Goal: Task Accomplishment & Management: Manage account settings

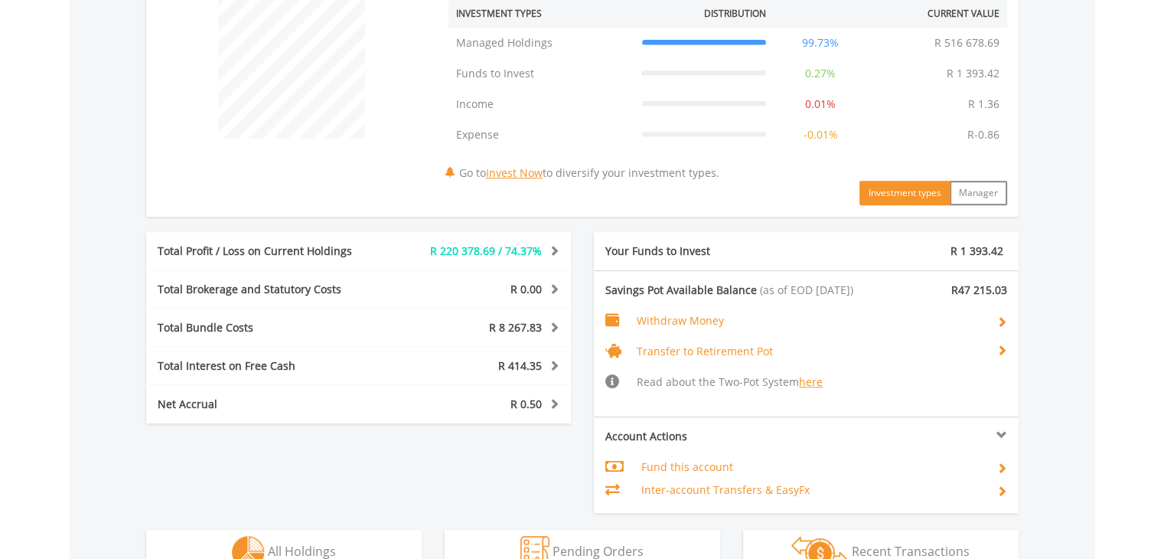
scroll to position [735, 0]
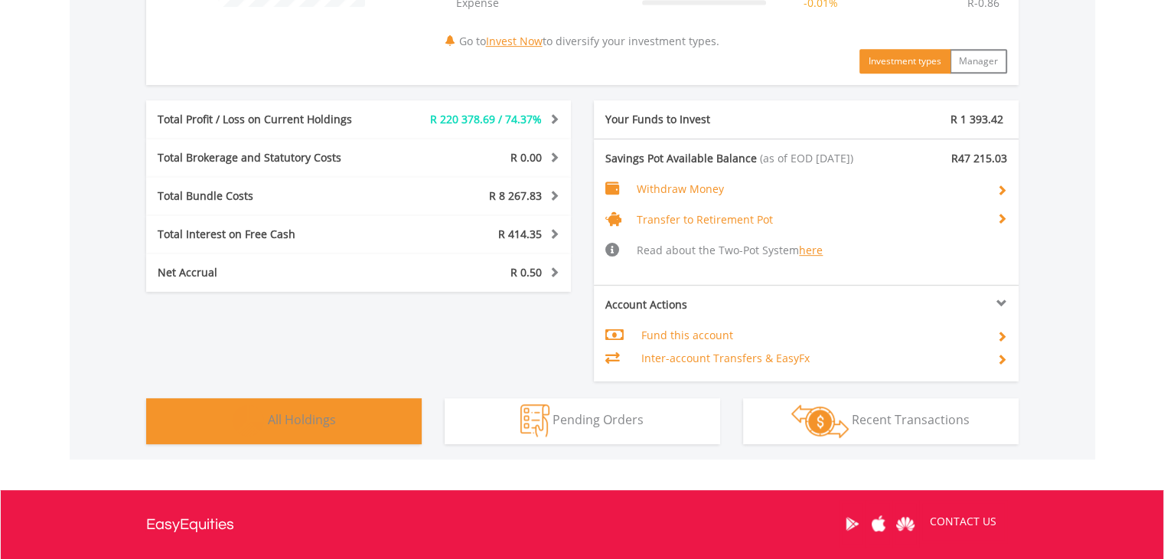
click at [297, 418] on span "All Holdings" at bounding box center [302, 419] width 68 height 17
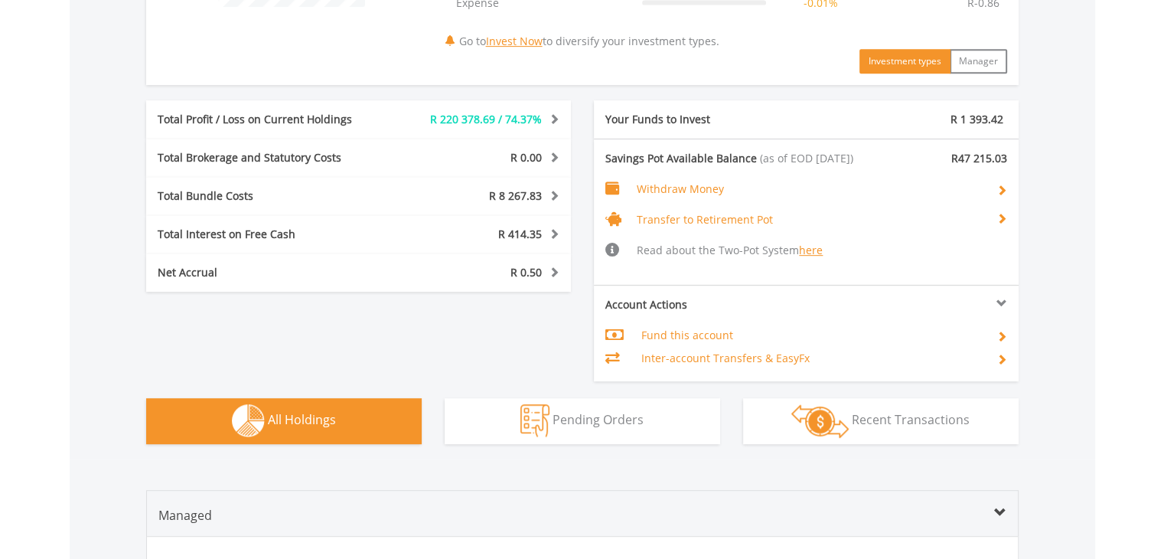
scroll to position [1151, 0]
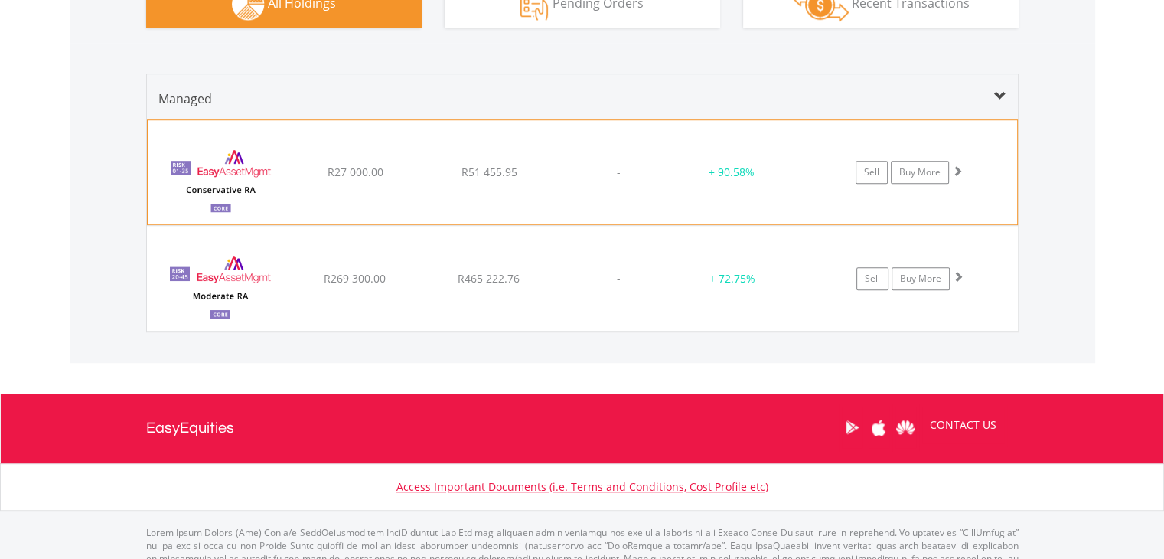
click at [230, 184] on img at bounding box center [221, 179] width 132 height 81
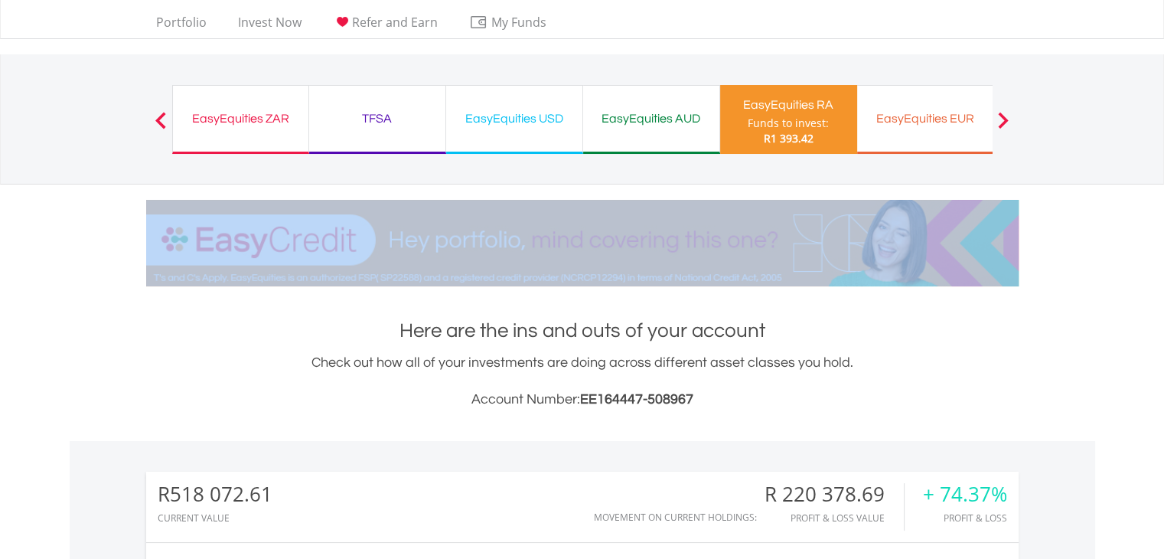
scroll to position [0, 0]
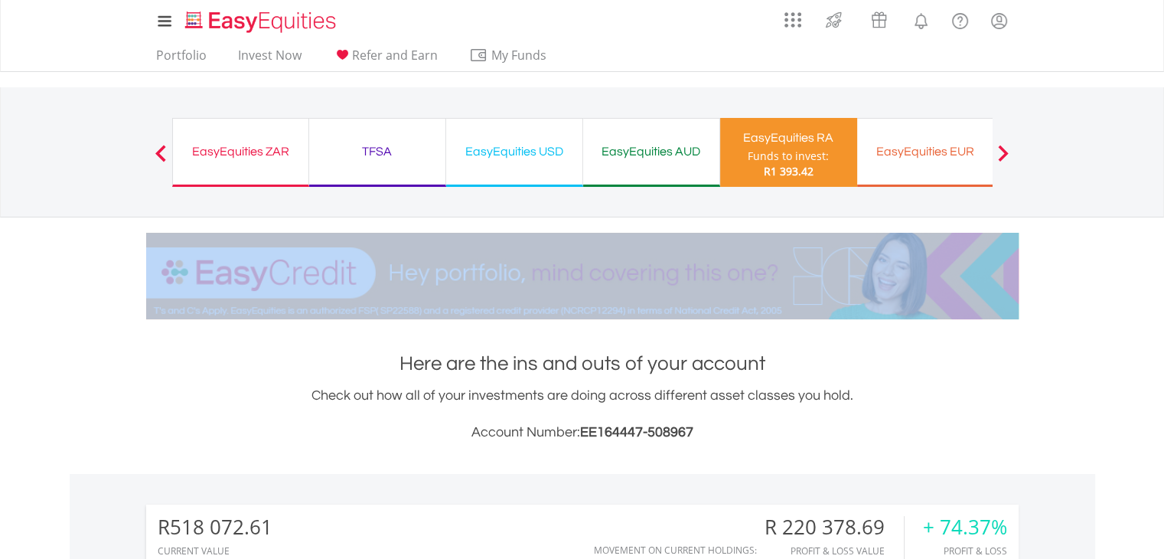
click at [376, 145] on div "TFSA" at bounding box center [377, 151] width 118 height 21
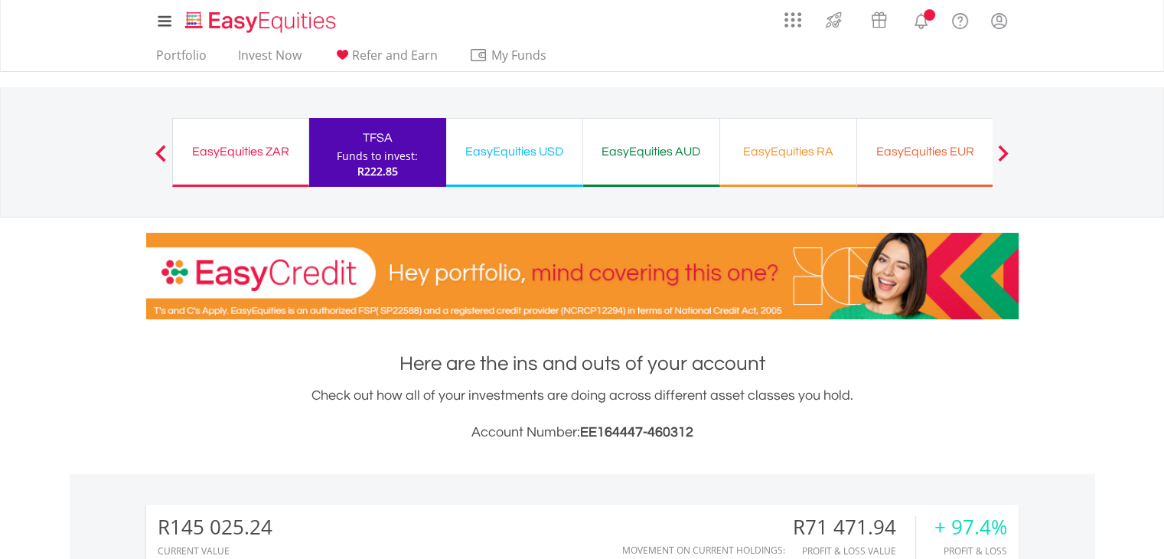
scroll to position [147, 291]
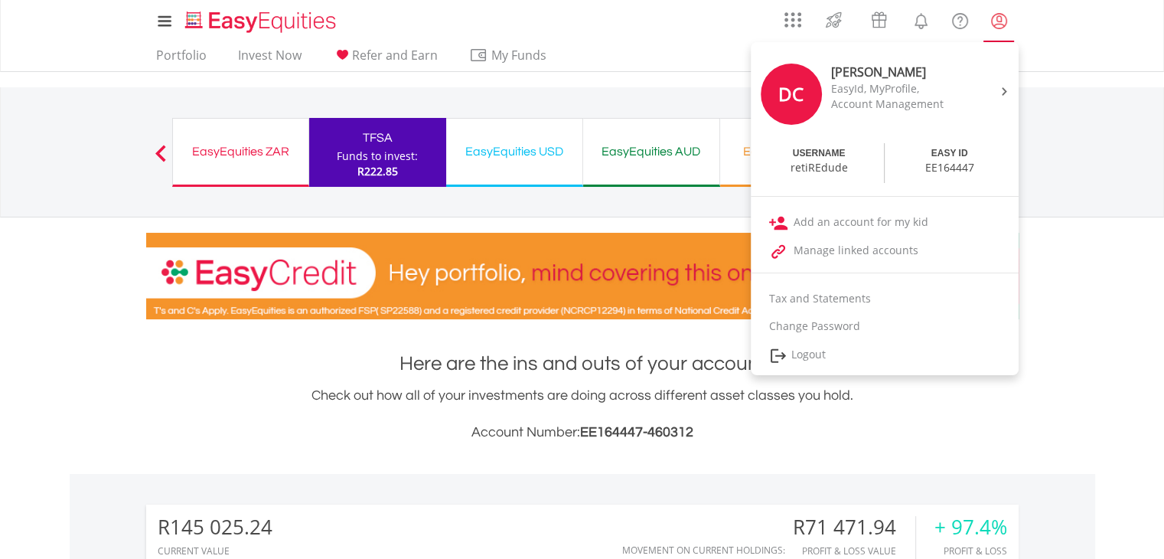
click at [1001, 19] on lord-icon "My Profile" at bounding box center [999, 20] width 19 height 19
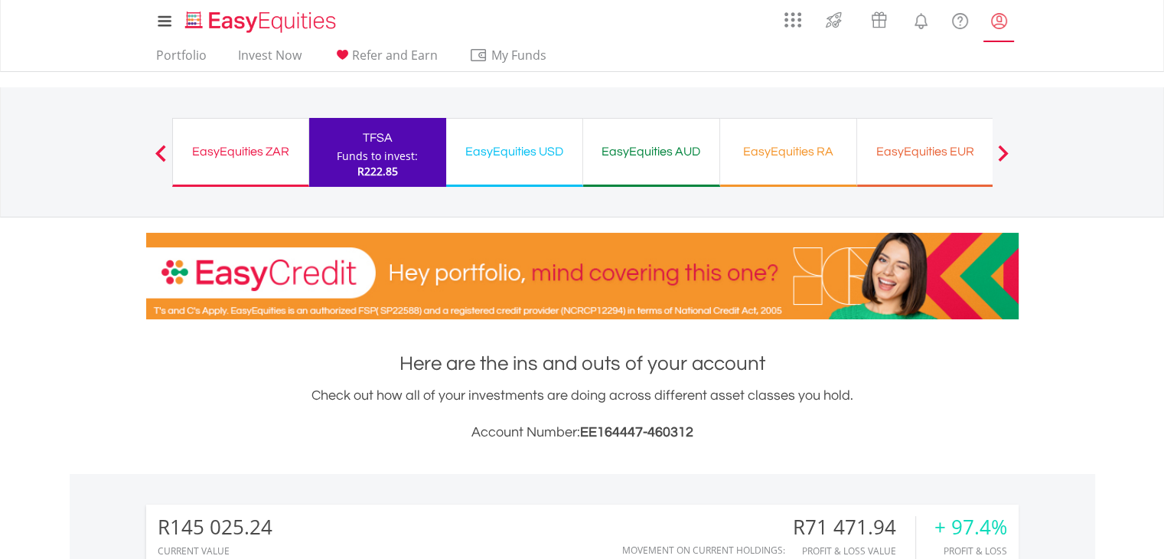
click at [1001, 19] on lord-icon "My Profile" at bounding box center [999, 20] width 19 height 19
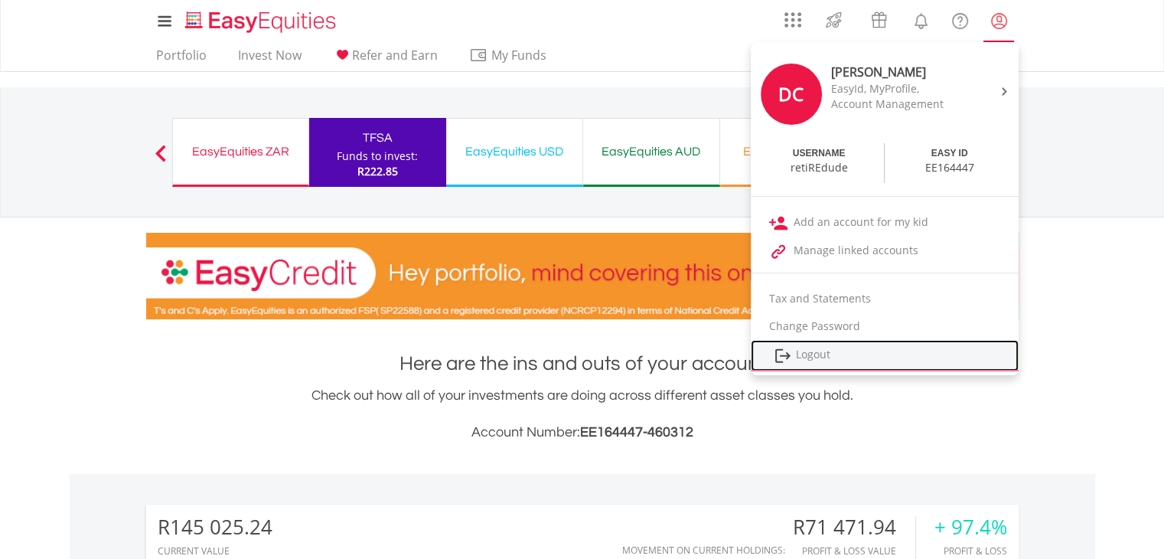
click at [821, 355] on link "Logout" at bounding box center [885, 355] width 268 height 31
